Goal: Task Accomplishment & Management: Use online tool/utility

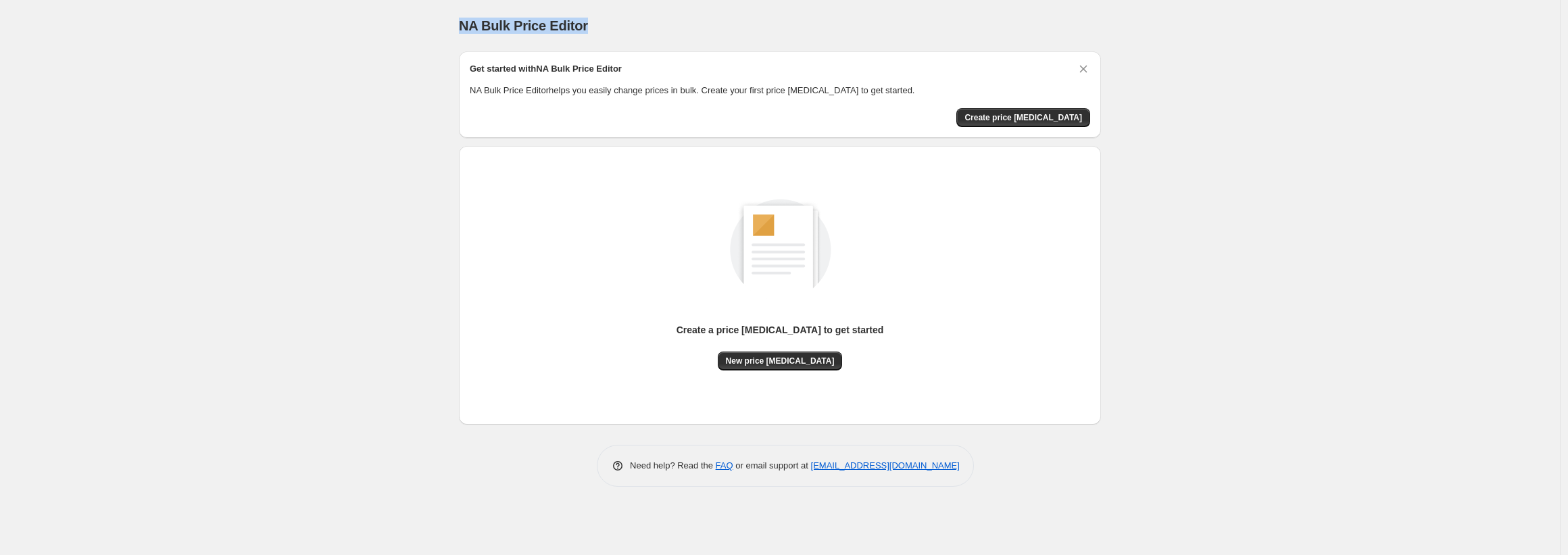
drag, startPoint x: 543, startPoint y: 24, endPoint x: 413, endPoint y: 17, distance: 130.2
click at [413, 17] on div "NA Bulk Price Editor. This page is ready NA Bulk Price Editor Get started with …" at bounding box center [780, 278] width 1560 height 555
copy span "NA Bulk Price Editor"
